Goal: Find specific page/section: Find specific page/section

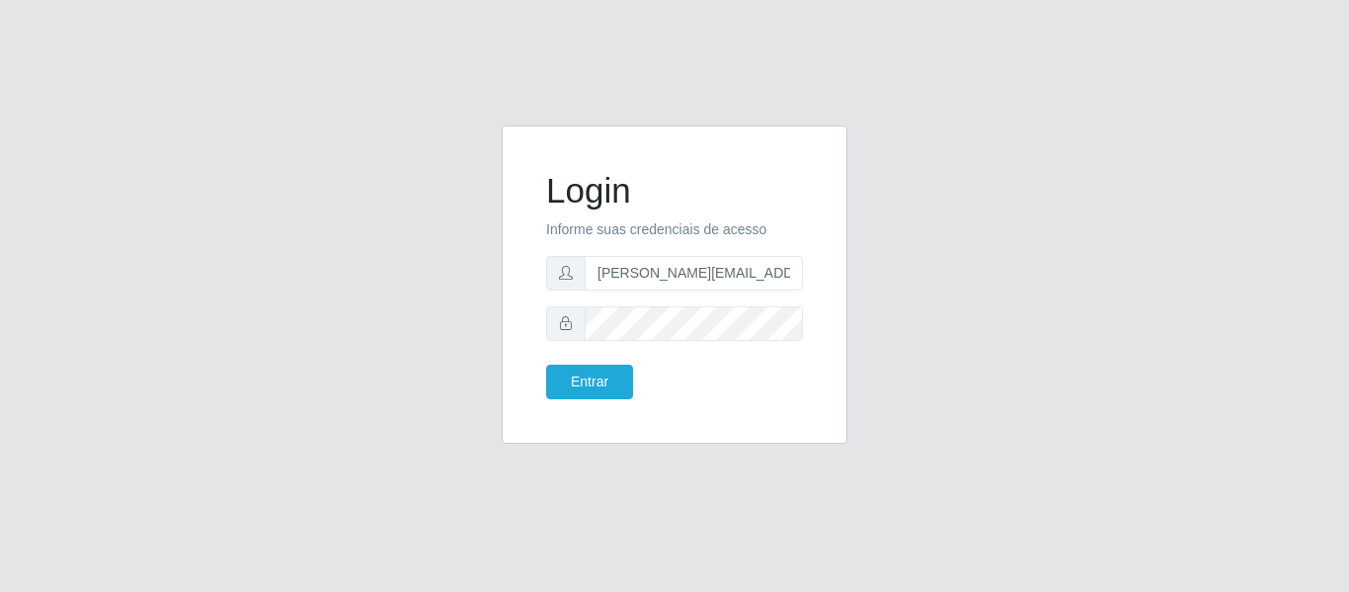
click at [546, 364] on button "Entrar" at bounding box center [589, 381] width 87 height 35
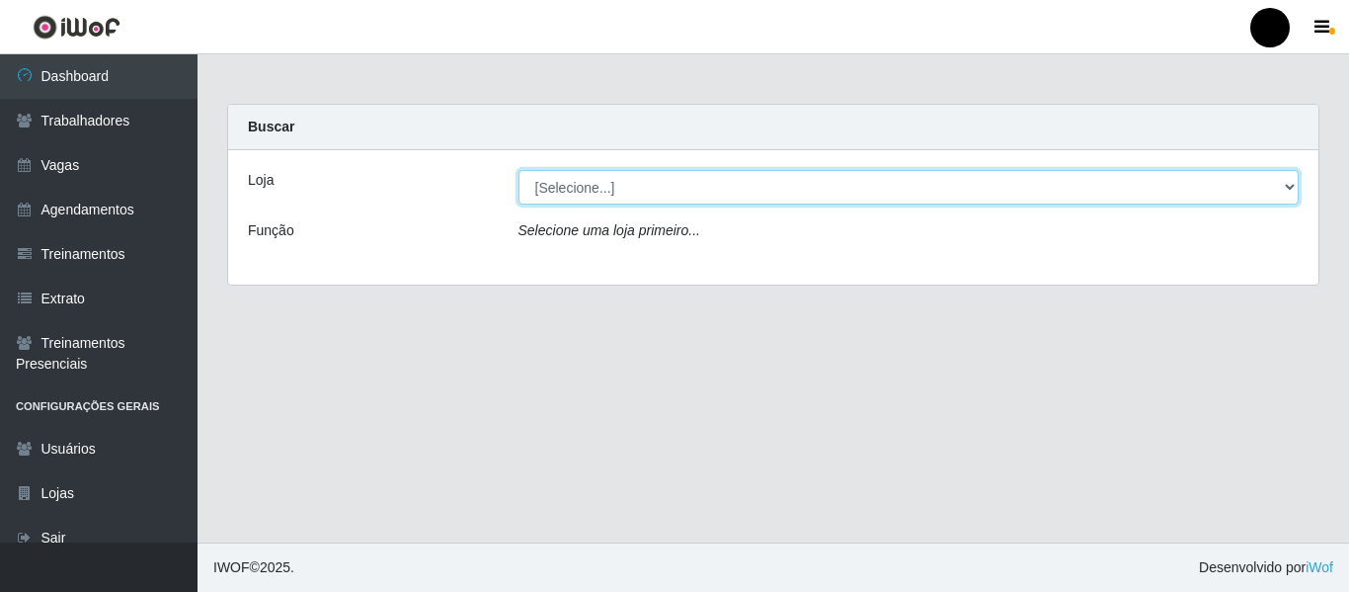
click at [1283, 193] on select "[Selecione...] SuperFácil Atacado - Emaús SuperFácil Atacado - Rodoviária Super…" at bounding box center [909, 187] width 781 height 35
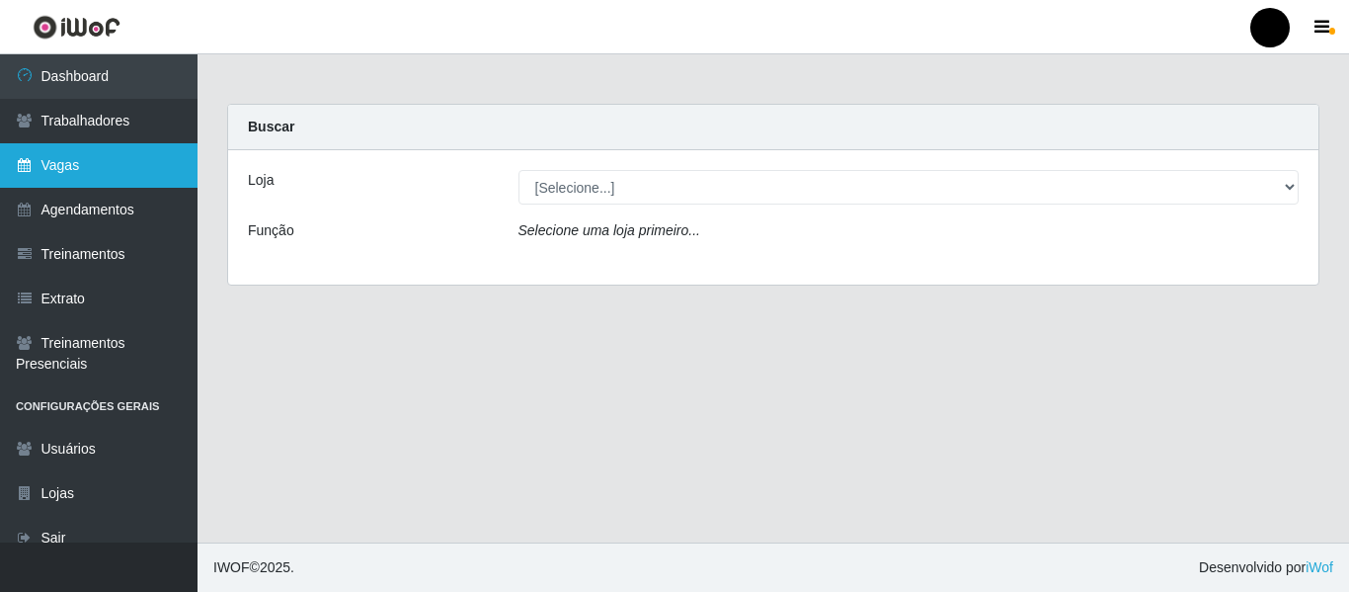
click at [92, 162] on link "Vagas" at bounding box center [99, 165] width 198 height 44
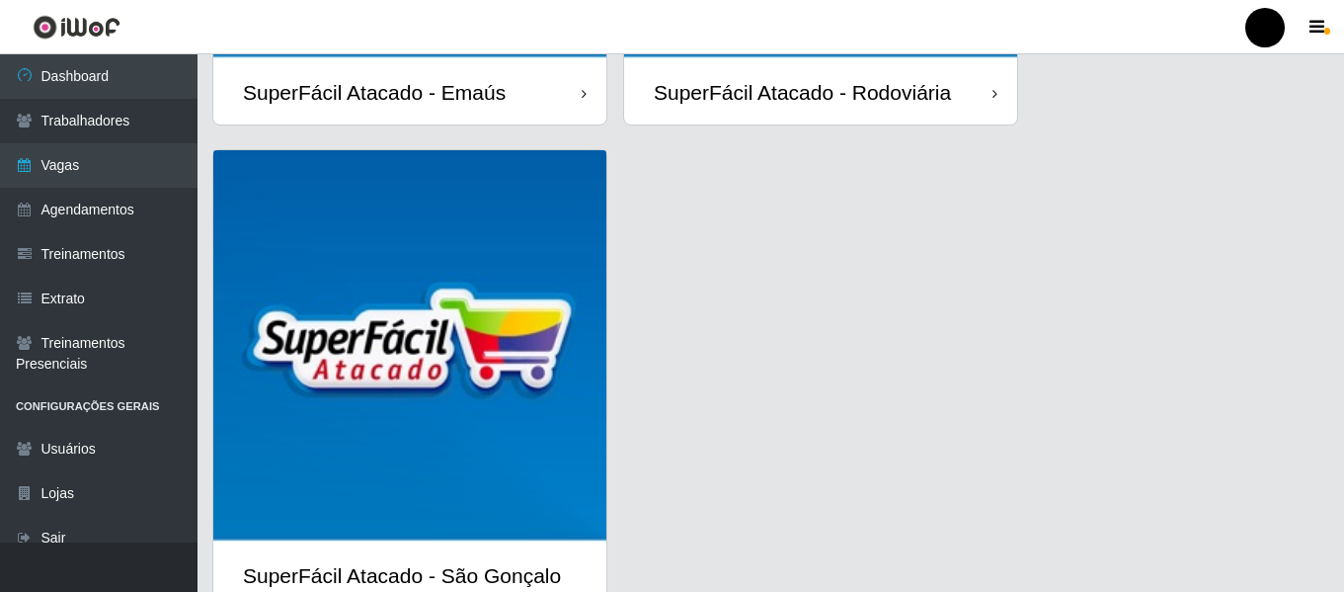
scroll to position [573, 0]
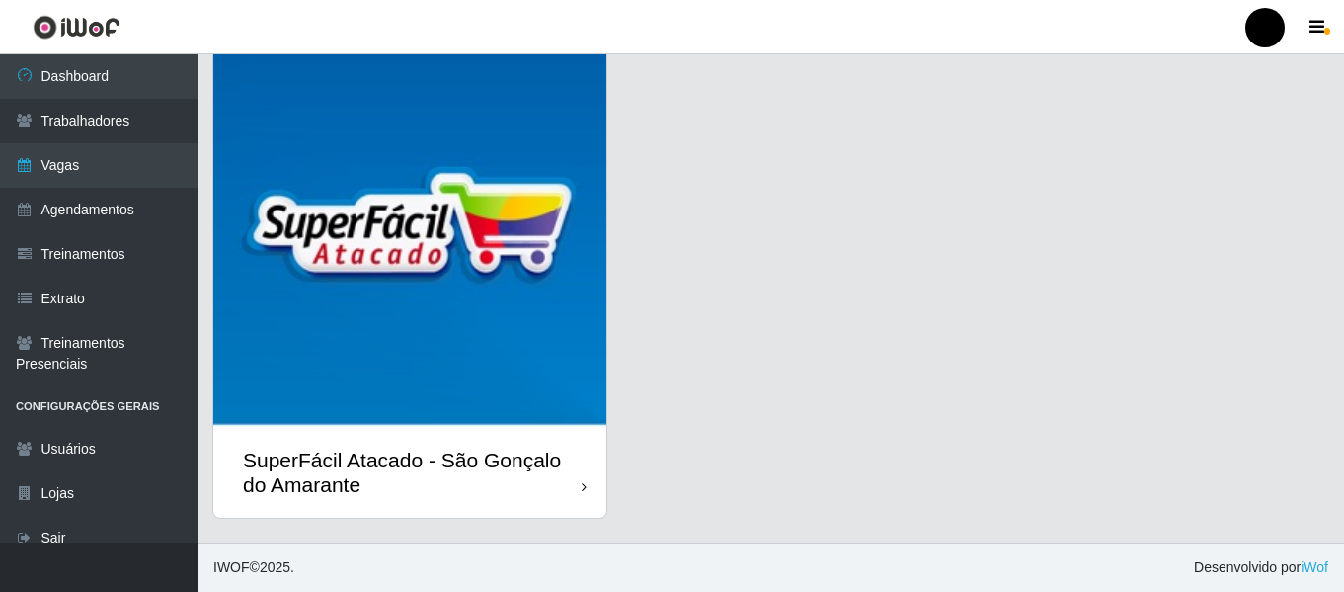
click at [528, 494] on div "SuperFácil Atacado - São Gonçalo do Amarante" at bounding box center [412, 471] width 339 height 49
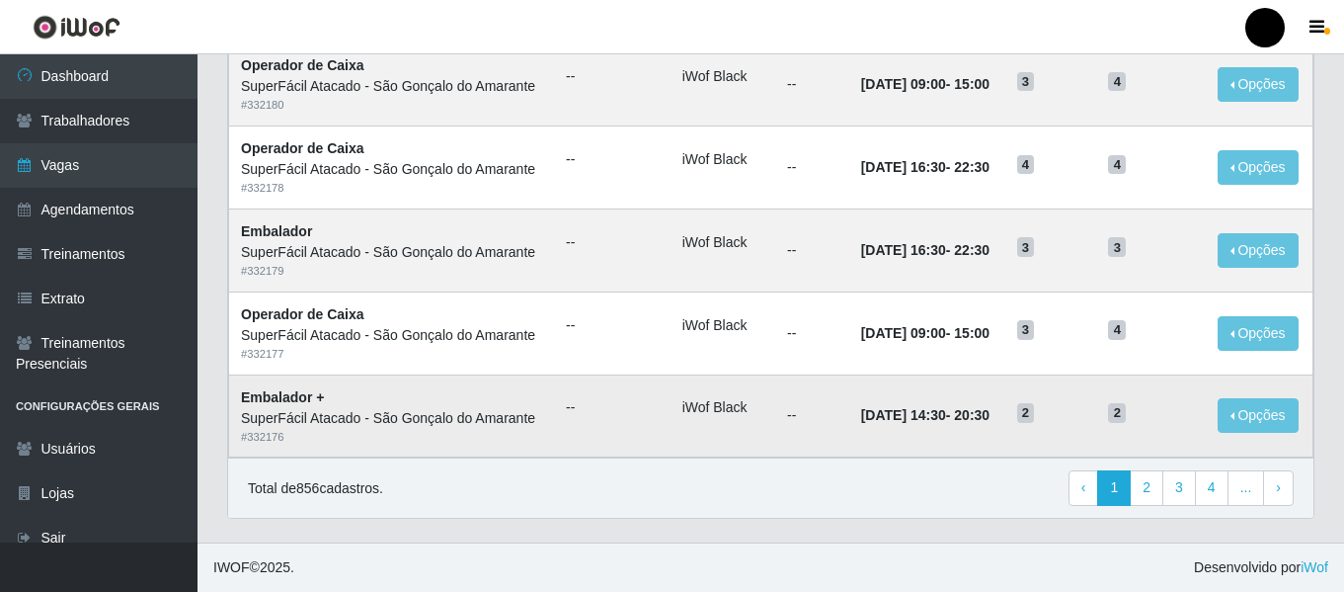
scroll to position [1083, 0]
click at [1144, 483] on link "2" at bounding box center [1147, 488] width 34 height 36
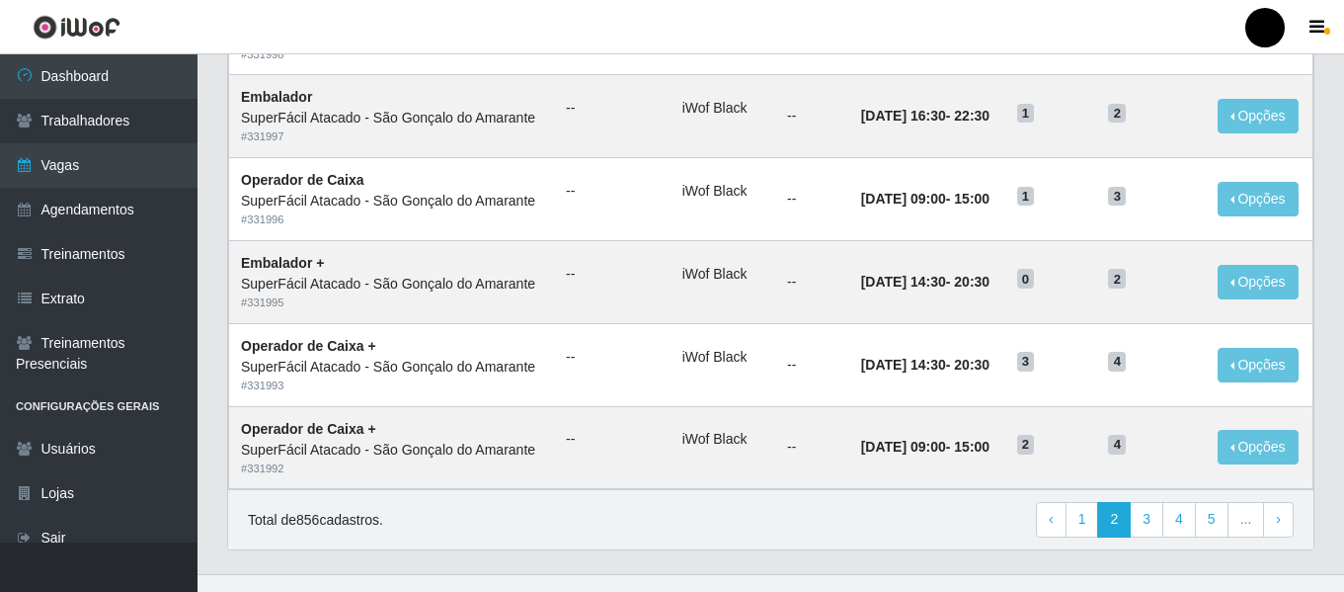
scroll to position [1083, 0]
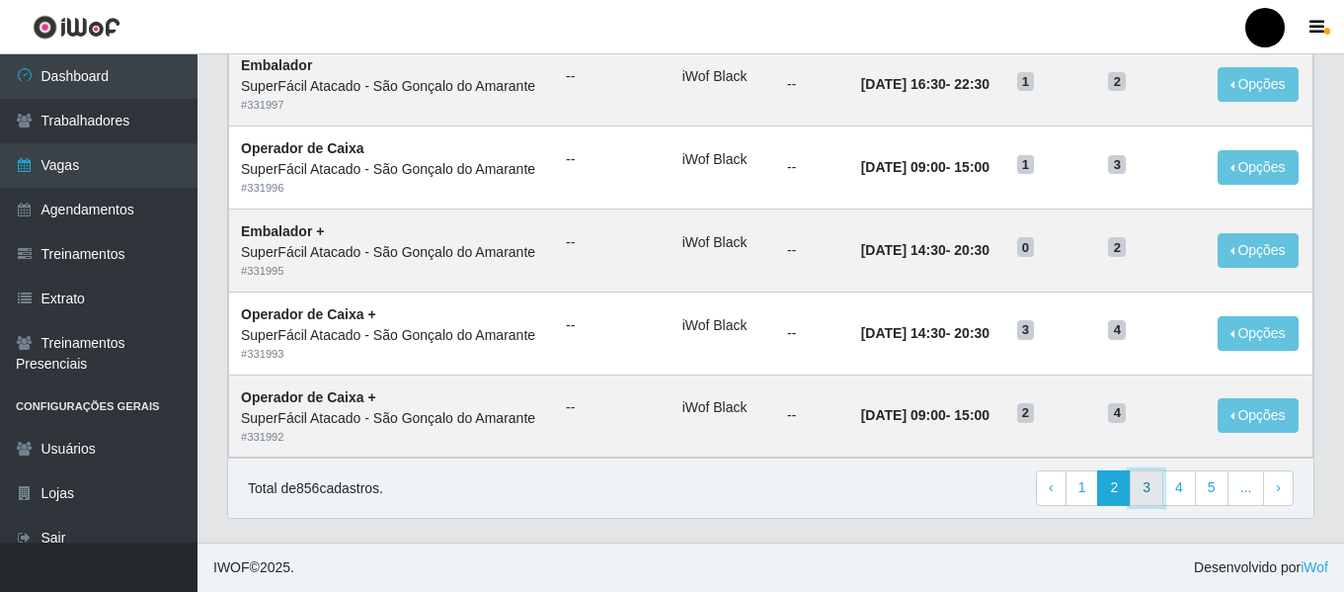
click at [1148, 497] on link "3" at bounding box center [1147, 488] width 34 height 36
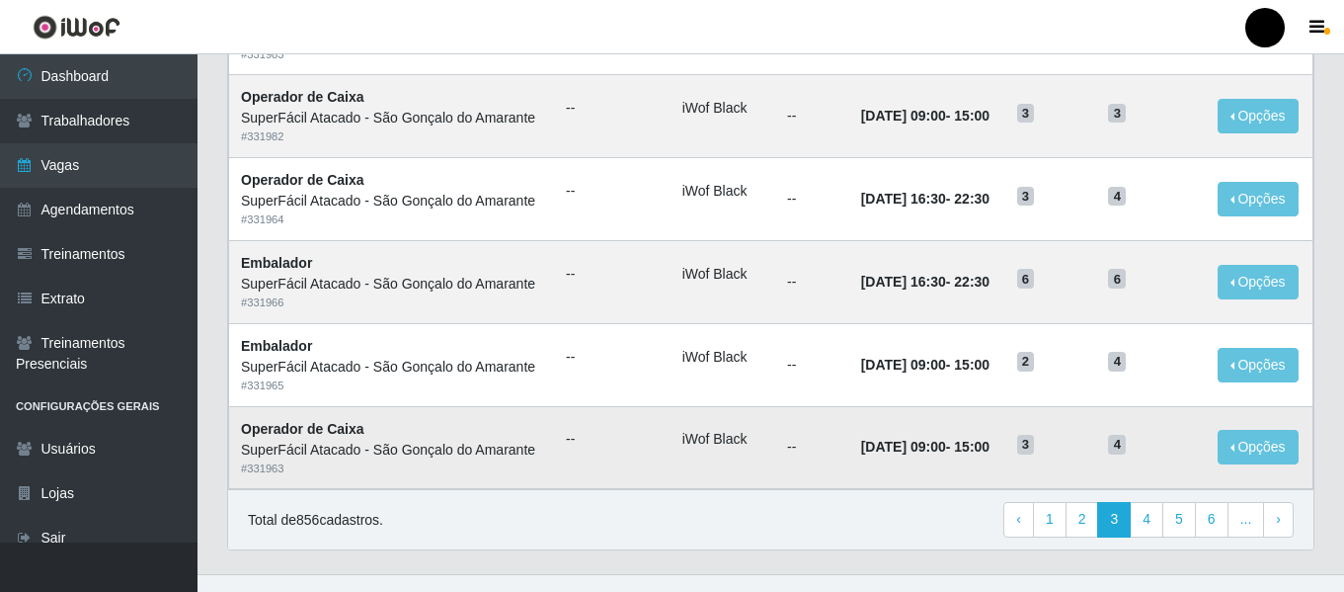
scroll to position [1083, 0]
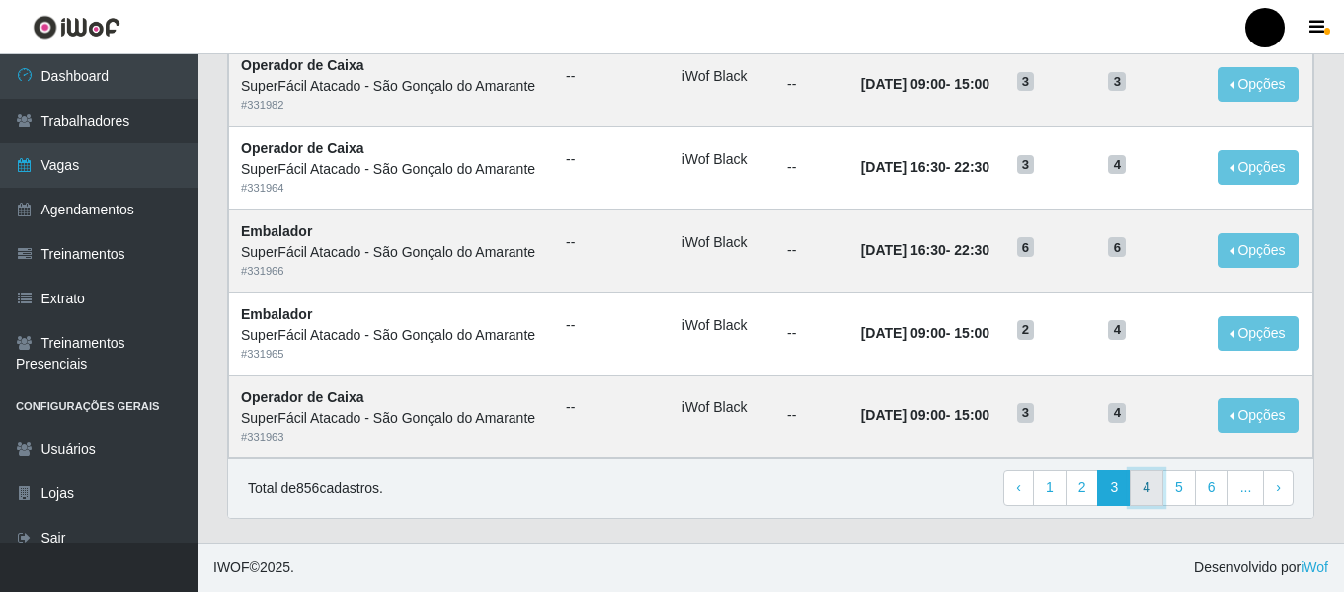
click at [1147, 493] on link "4" at bounding box center [1147, 488] width 34 height 36
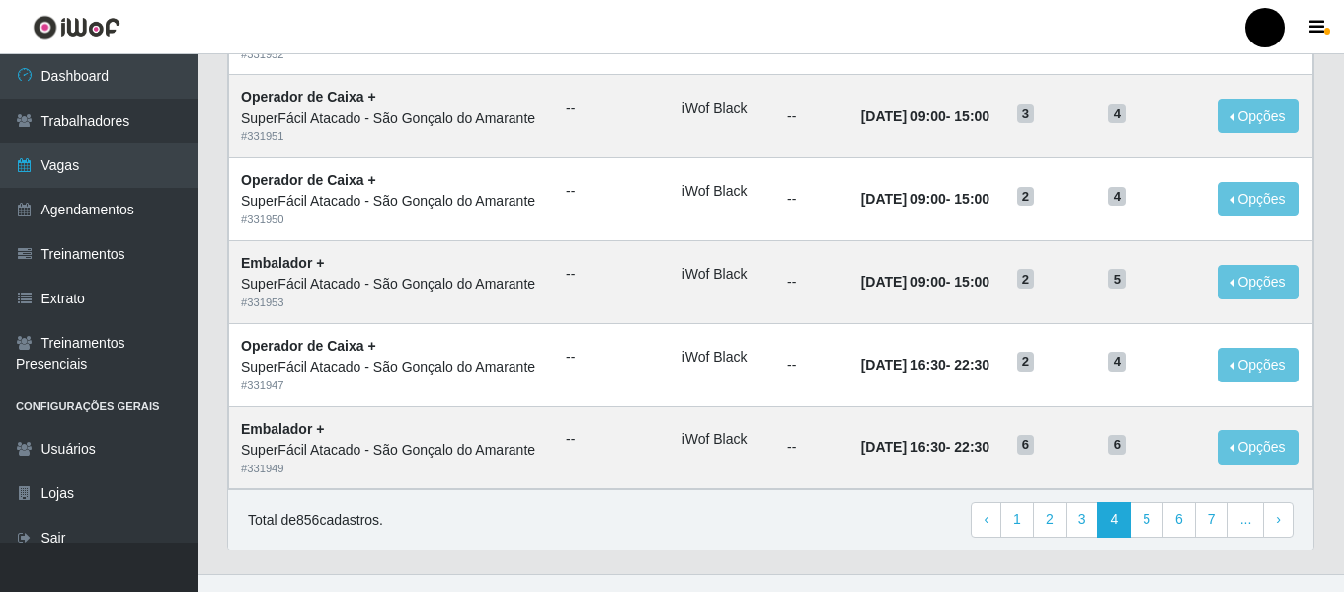
scroll to position [1083, 0]
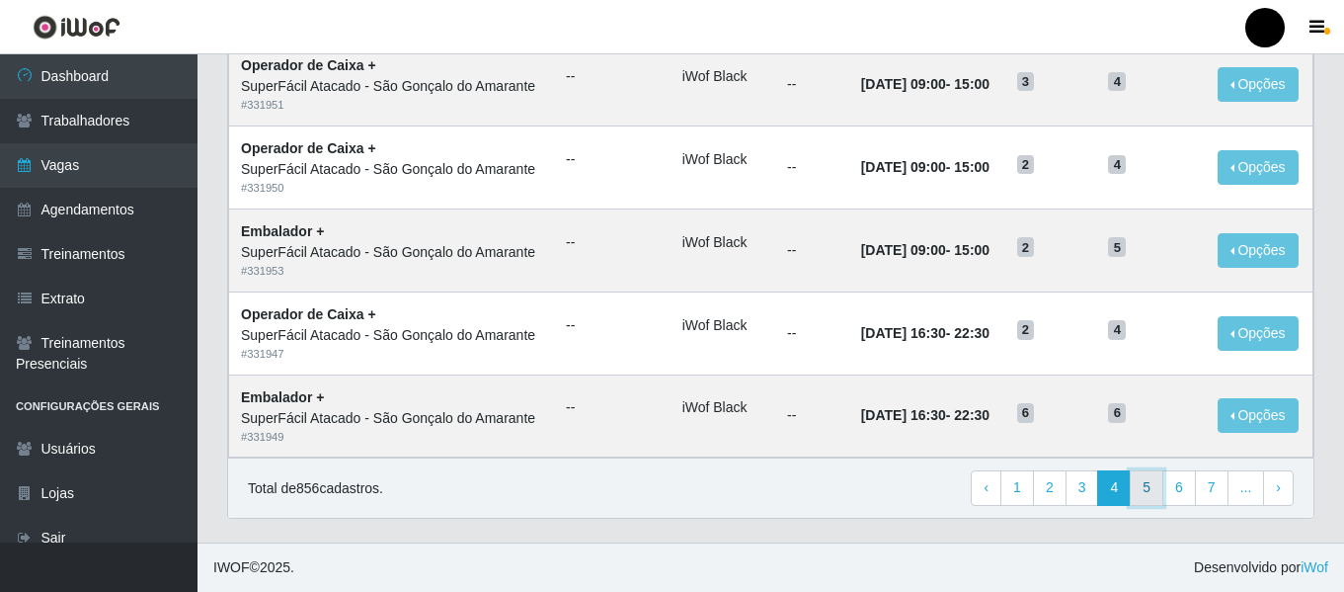
click at [1140, 491] on link "5" at bounding box center [1147, 488] width 34 height 36
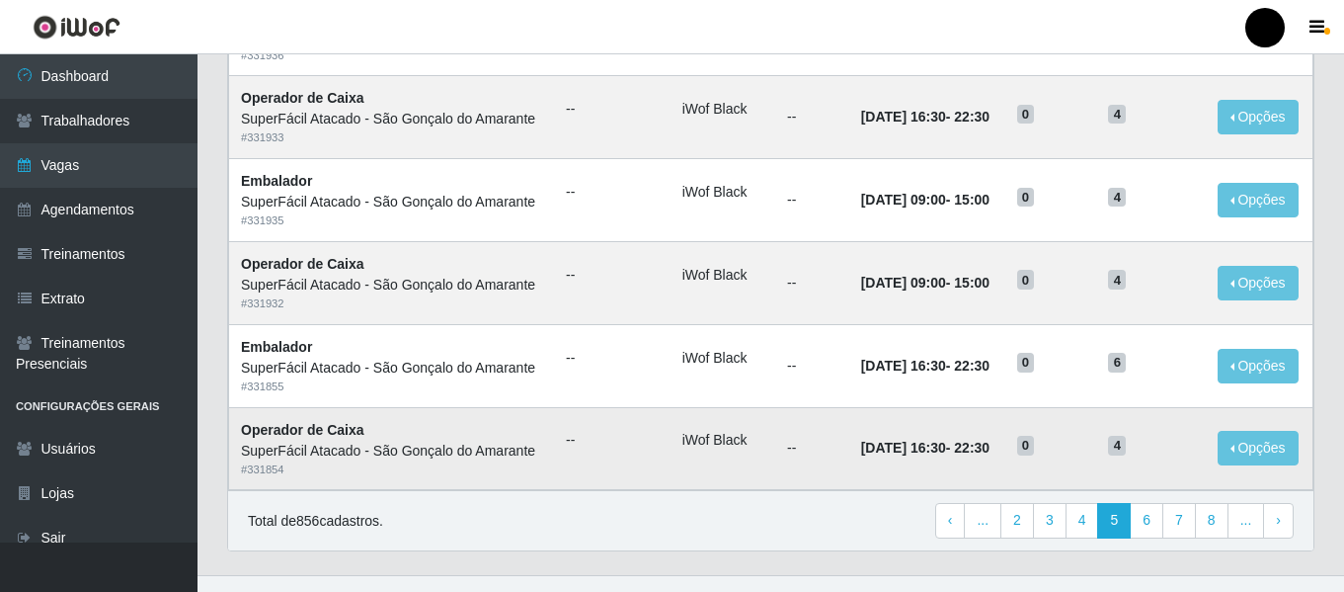
scroll to position [1083, 0]
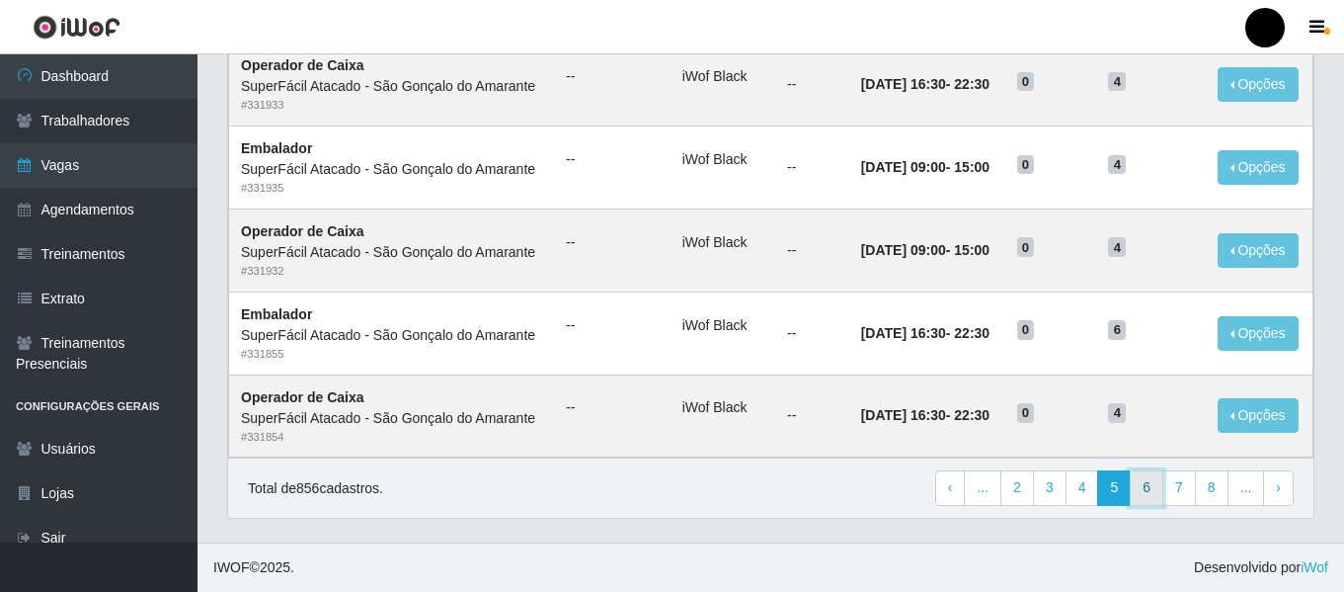
click at [1150, 498] on link "6" at bounding box center [1147, 488] width 34 height 36
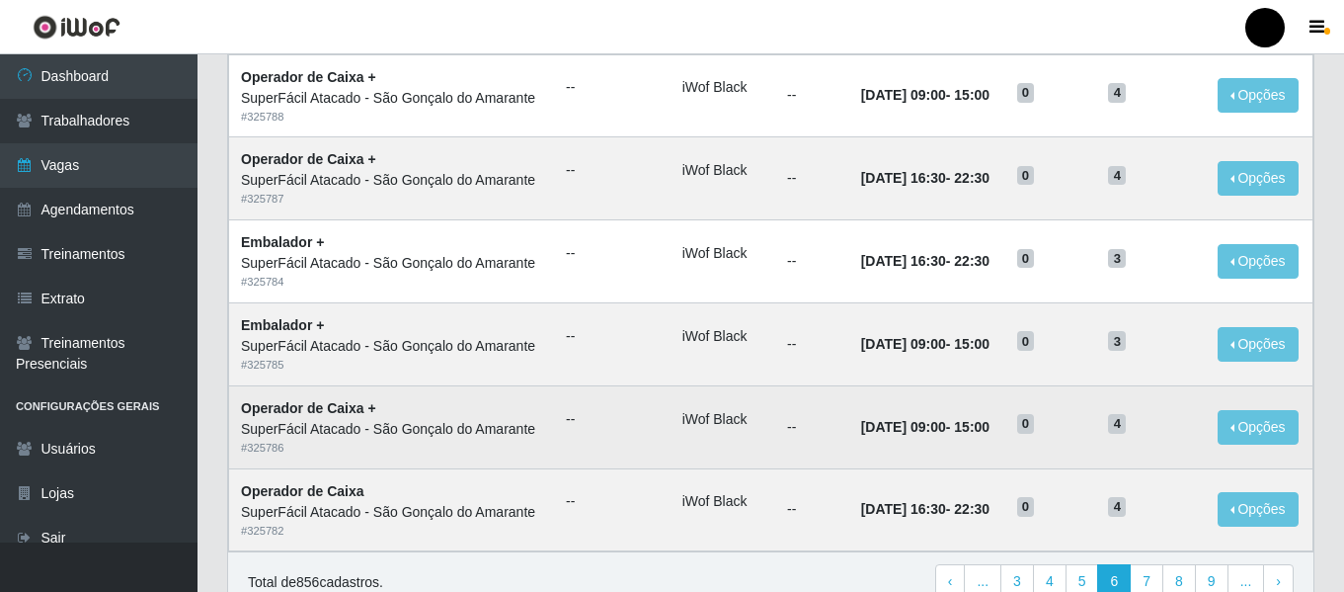
scroll to position [1083, 0]
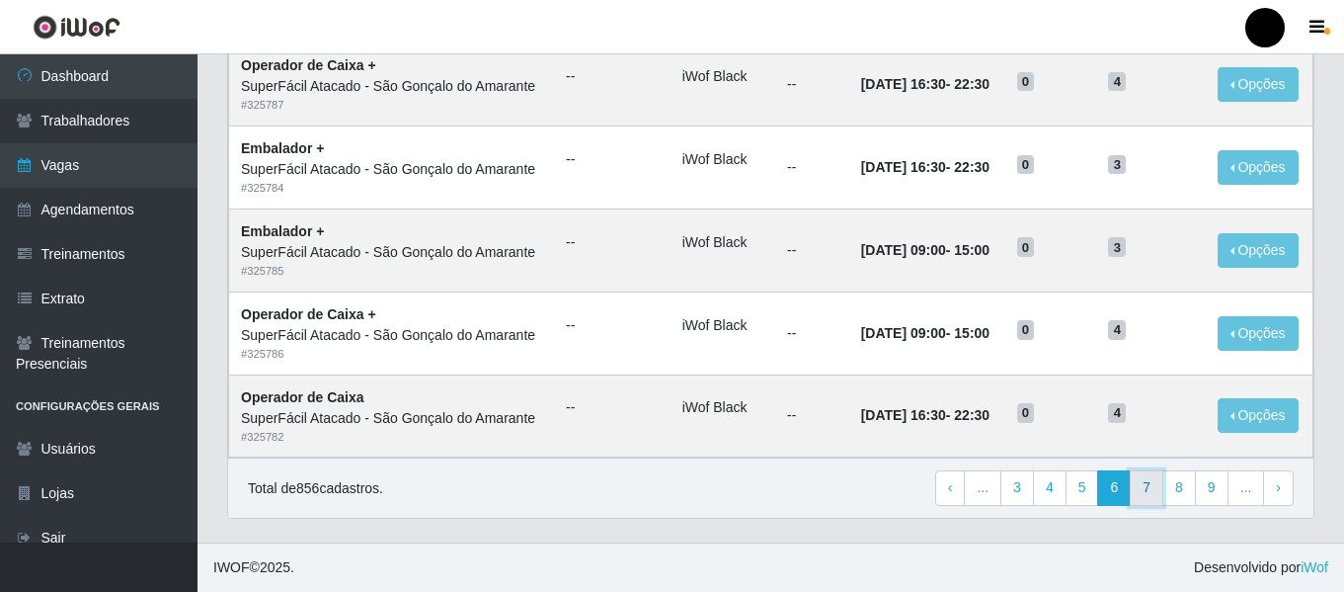
click at [1147, 486] on link "7" at bounding box center [1147, 488] width 34 height 36
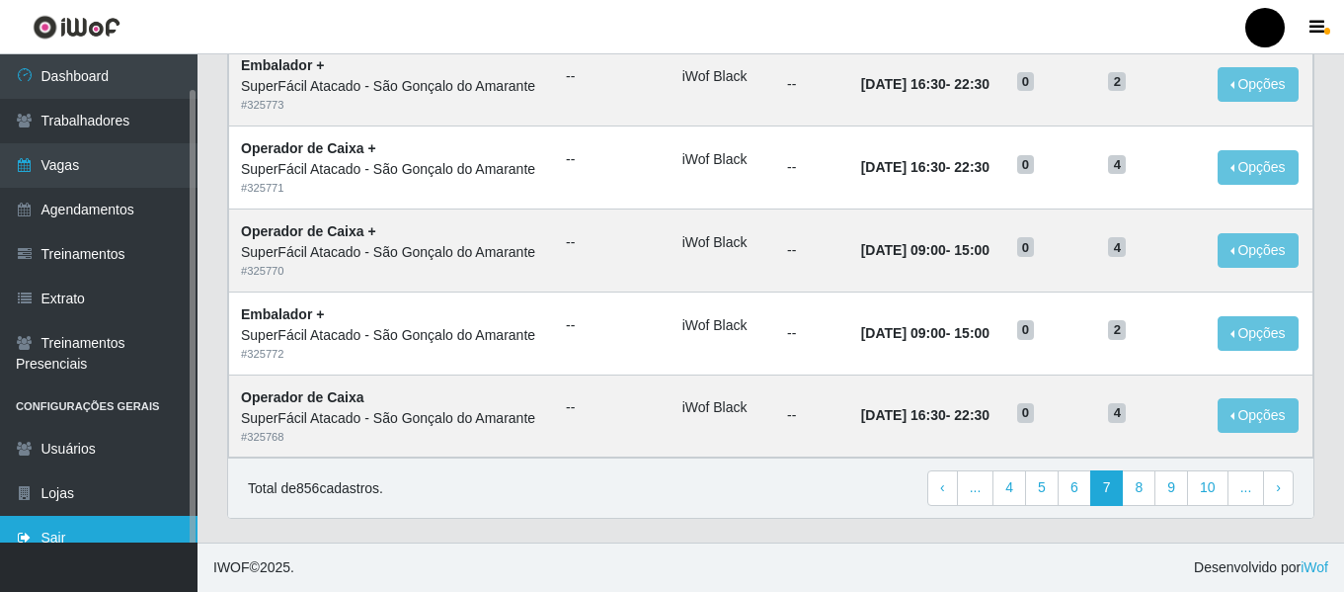
scroll to position [18, 0]
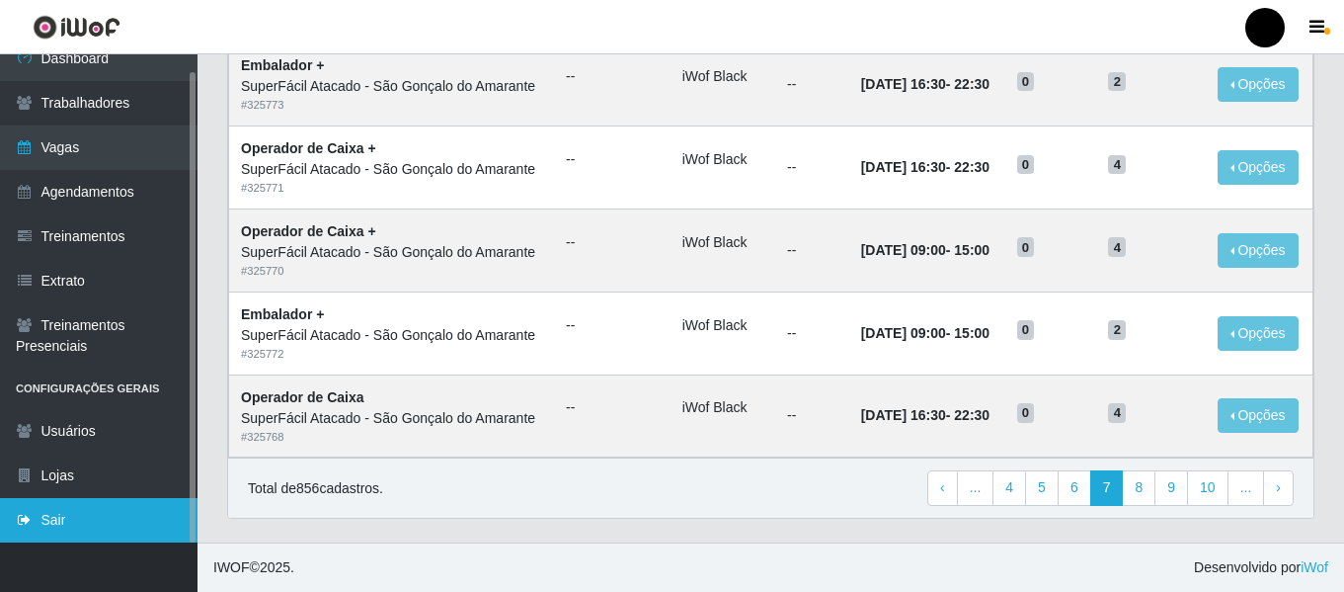
click at [68, 523] on link "Sair" at bounding box center [99, 520] width 198 height 44
